Goal: Task Accomplishment & Management: Use online tool/utility

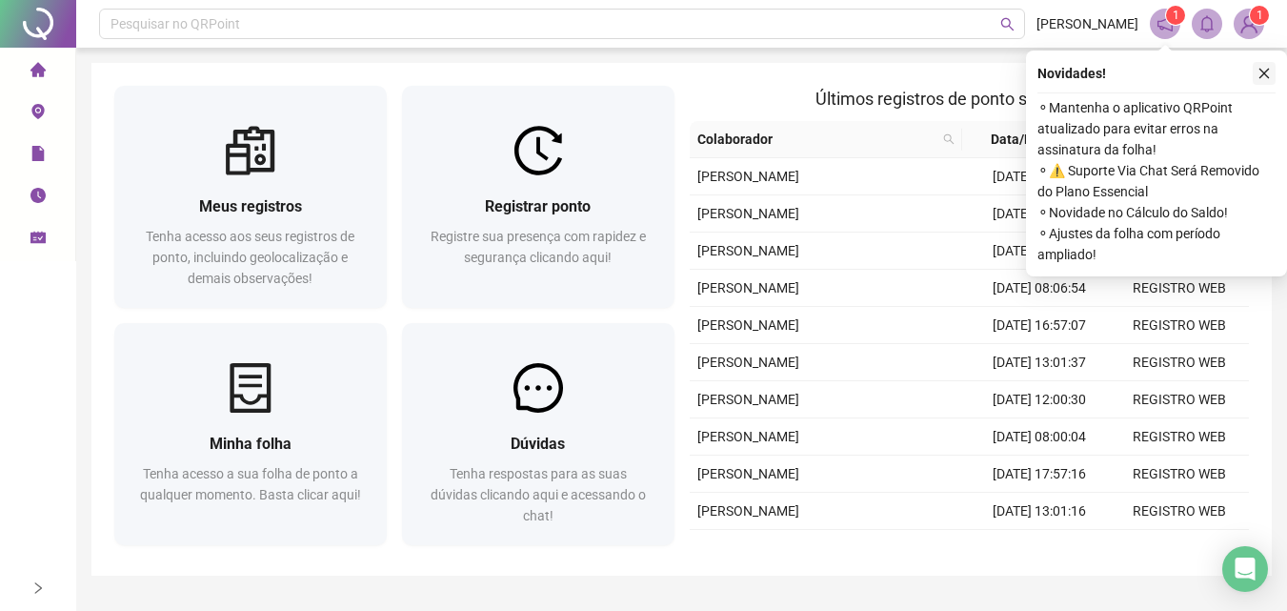
click at [1260, 71] on icon "close" at bounding box center [1264, 73] width 13 height 13
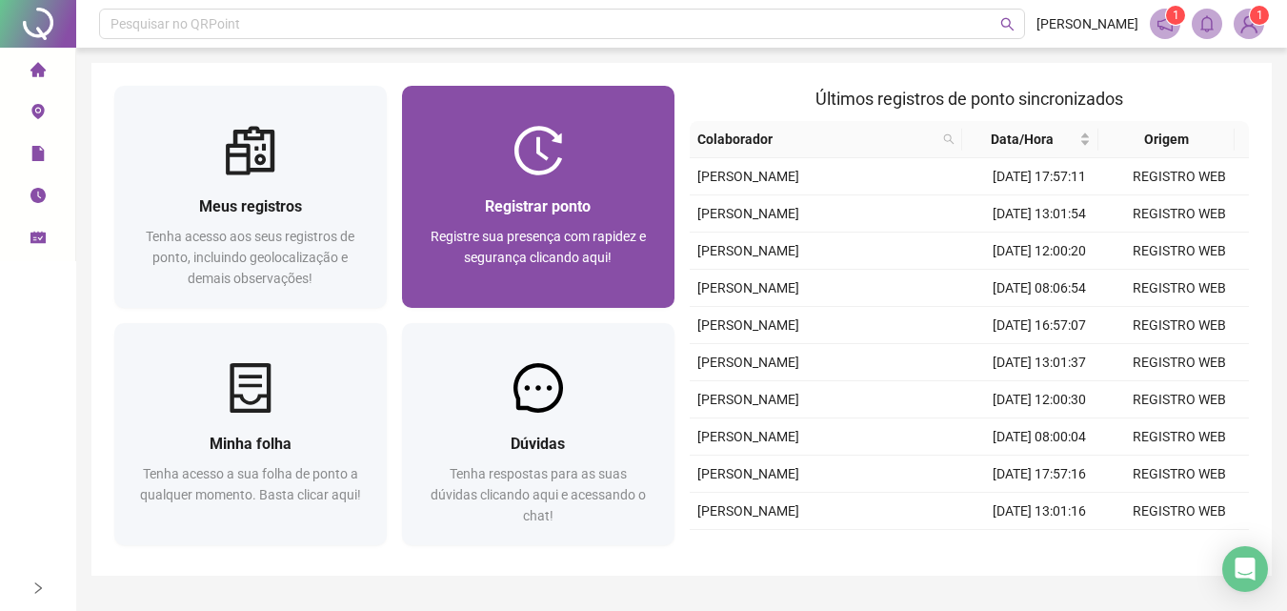
click at [564, 192] on div "Registrar ponto Registre sua presença com rapidez e segurança clicando aqui!" at bounding box center [538, 241] width 272 height 132
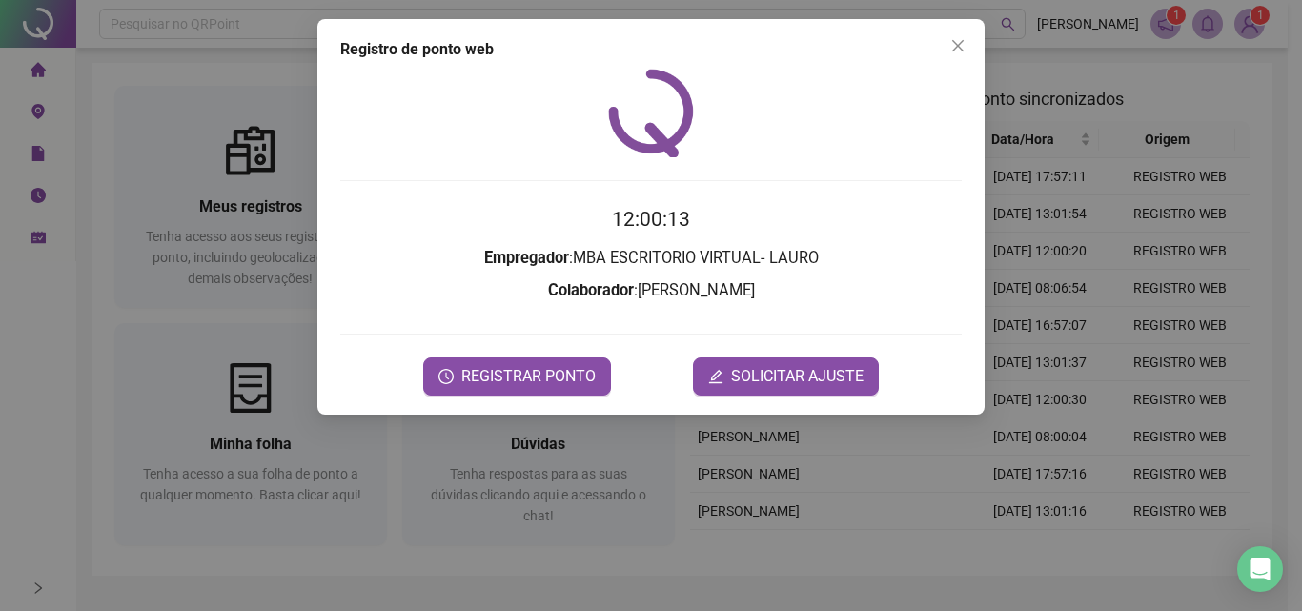
click at [548, 406] on div "Registro de ponto web 12:00:13 Empregador : MBA ESCRITORIO VIRTUAL- LAURO Colab…" at bounding box center [650, 216] width 667 height 395
click at [563, 386] on span "REGISTRAR PONTO" at bounding box center [528, 376] width 134 height 23
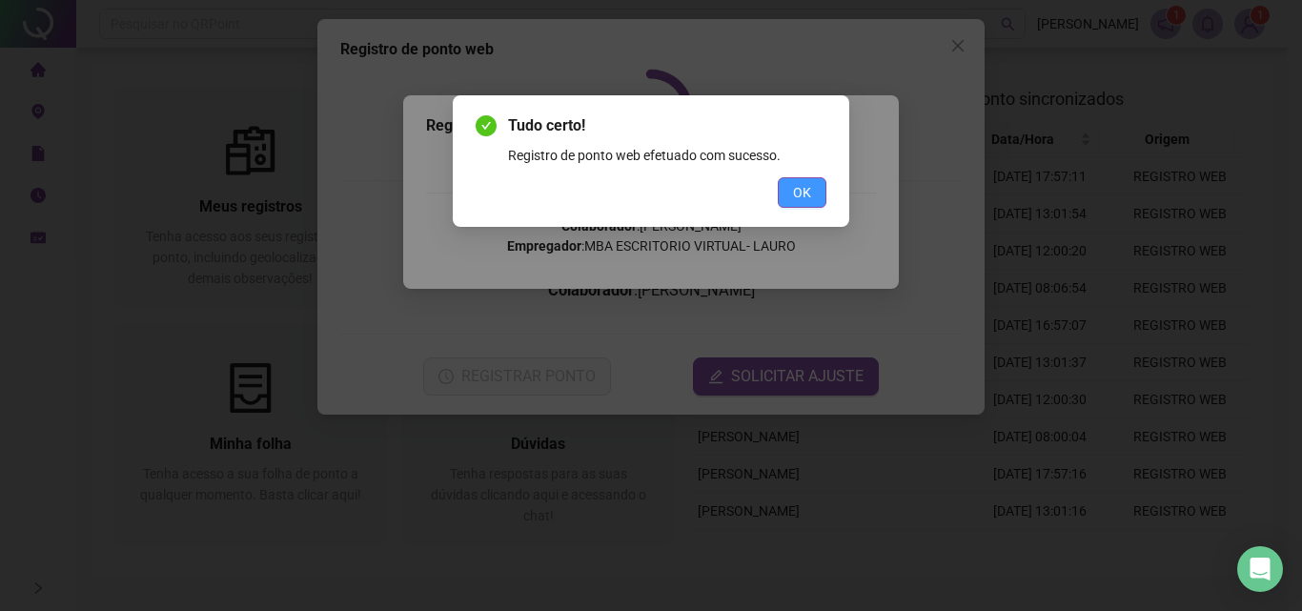
click at [794, 193] on span "OK" at bounding box center [802, 192] width 18 height 21
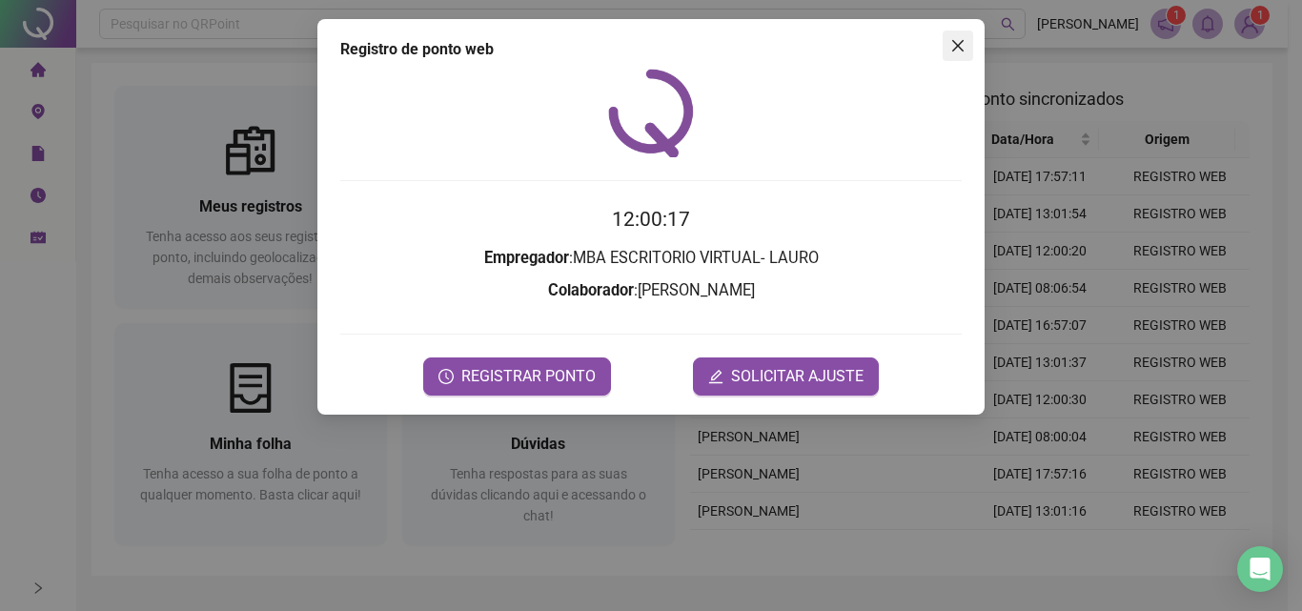
click at [957, 44] on icon "close" at bounding box center [957, 45] width 11 height 11
